Goal: Book appointment/travel/reservation

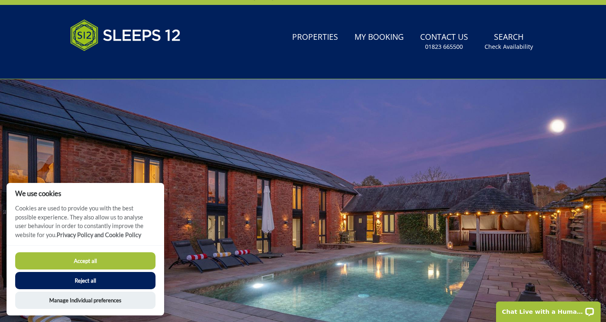
scroll to position [23, 0]
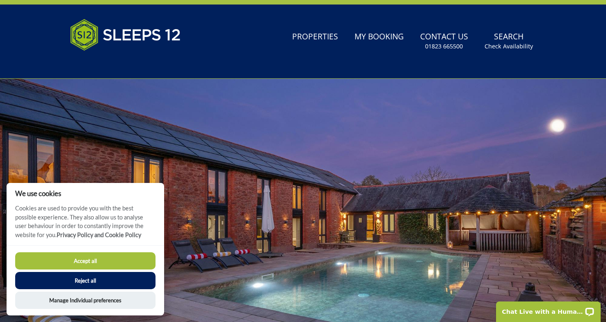
click at [132, 265] on button "Accept all" at bounding box center [85, 260] width 140 height 17
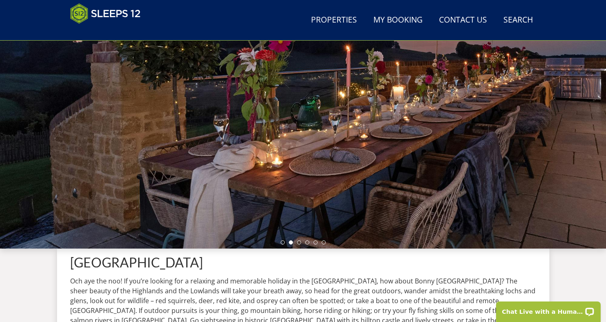
scroll to position [124, 0]
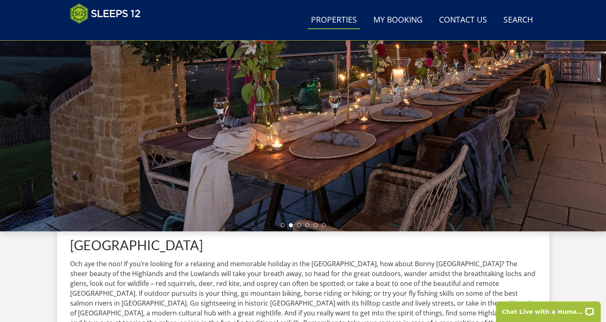
click at [331, 25] on link "Properties" at bounding box center [334, 20] width 52 height 18
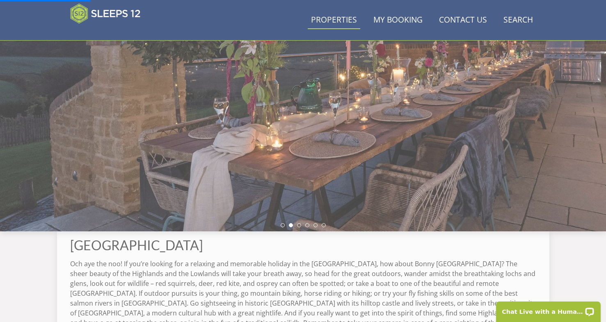
click at [331, 19] on link "Properties" at bounding box center [334, 20] width 52 height 18
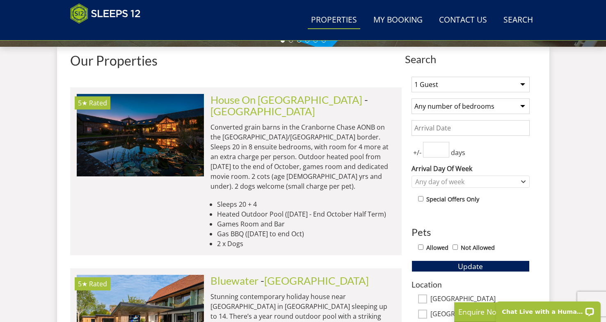
scroll to position [308, 0]
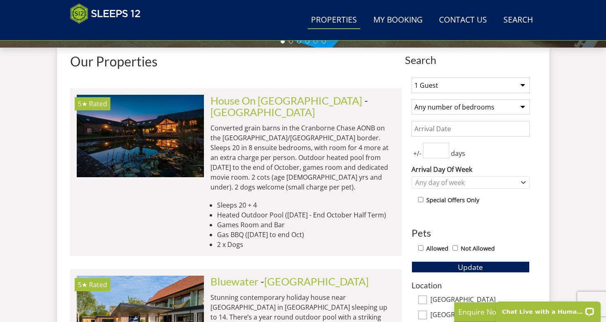
select select "7"
click at [446, 90] on select "1 Guest 2 Guests 3 Guests 4 Guests 5 Guests 6 Guests 7 Guests 8 Guests 9 Guests…" at bounding box center [470, 86] width 118 height 16
select select "14"
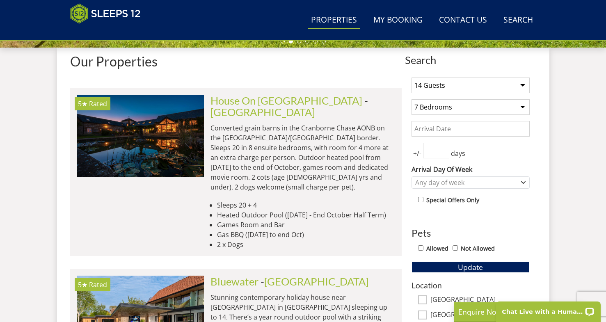
click at [445, 134] on input "Date" at bounding box center [470, 129] width 118 height 16
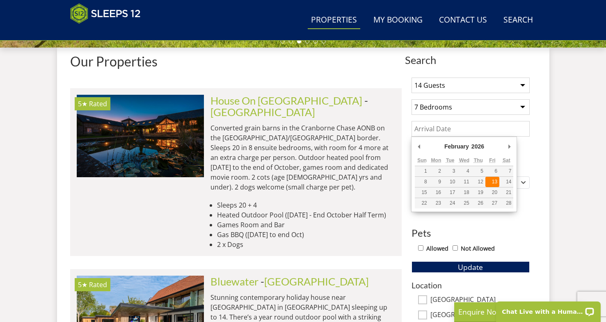
type input "[DATE]"
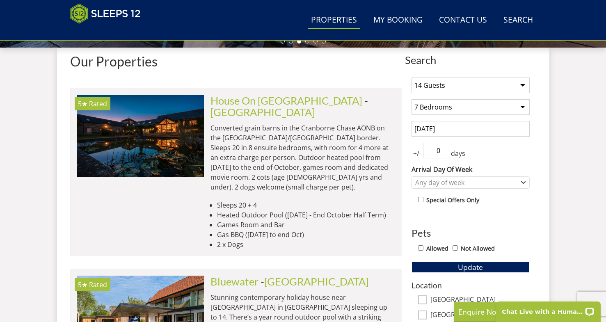
click at [445, 151] on input "0" at bounding box center [436, 151] width 26 height 16
click at [443, 148] on input "1" at bounding box center [436, 151] width 26 height 16
click at [443, 148] on input "2" at bounding box center [436, 151] width 26 height 16
type input "3"
click at [443, 148] on input "3" at bounding box center [436, 151] width 26 height 16
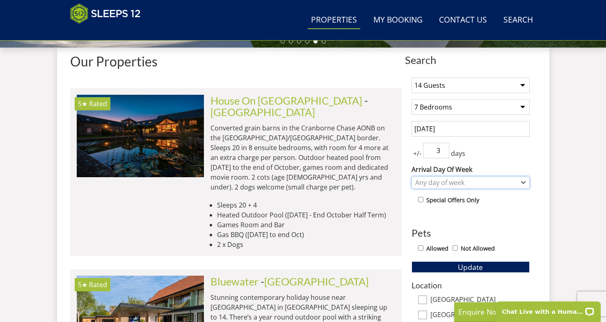
click at [460, 178] on div "Any day of week" at bounding box center [466, 182] width 106 height 9
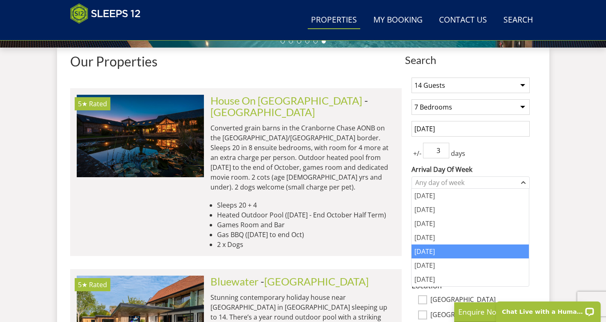
click at [427, 252] on div "[DATE]" at bounding box center [469, 251] width 117 height 14
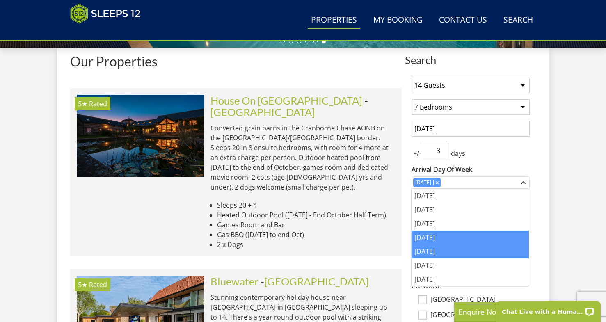
click at [426, 236] on div "[DATE]" at bounding box center [469, 238] width 117 height 14
click at [470, 184] on div "Combobox" at bounding box center [466, 182] width 7 height 5
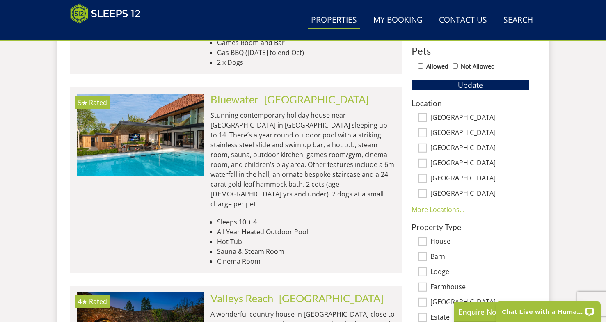
scroll to position [491, 0]
click at [443, 209] on link "More Locations..." at bounding box center [437, 209] width 53 height 9
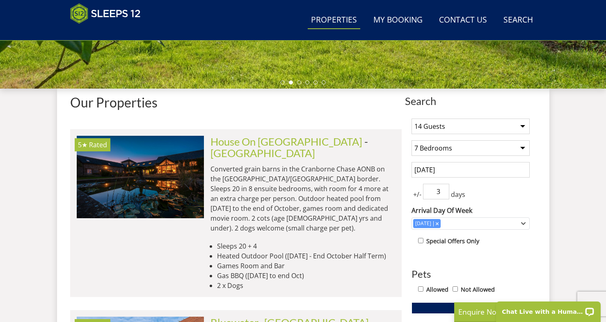
scroll to position [233, 0]
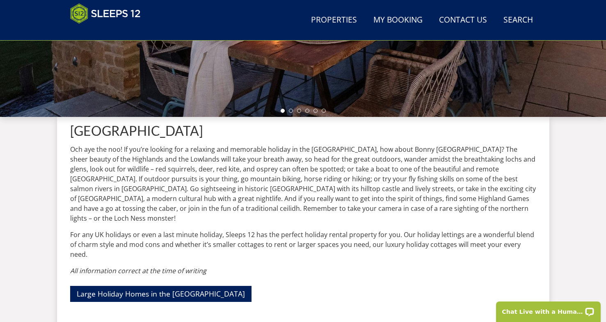
scroll to position [240, 0]
